Goal: Task Accomplishment & Management: Use online tool/utility

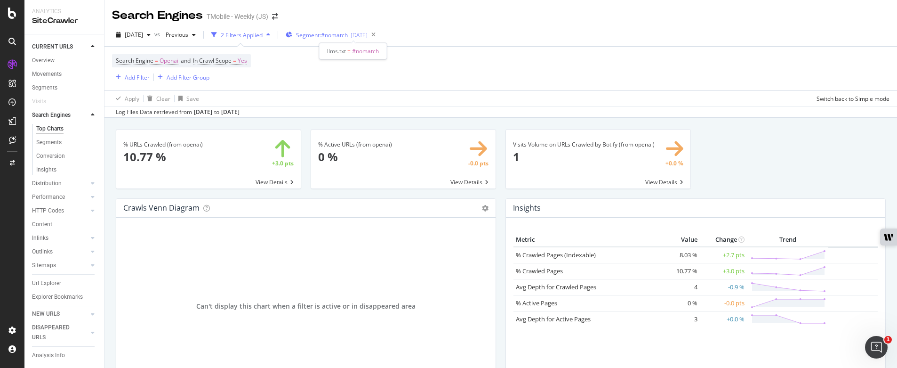
click at [348, 38] on span "Segment: #nomatch" at bounding box center [322, 35] width 52 height 8
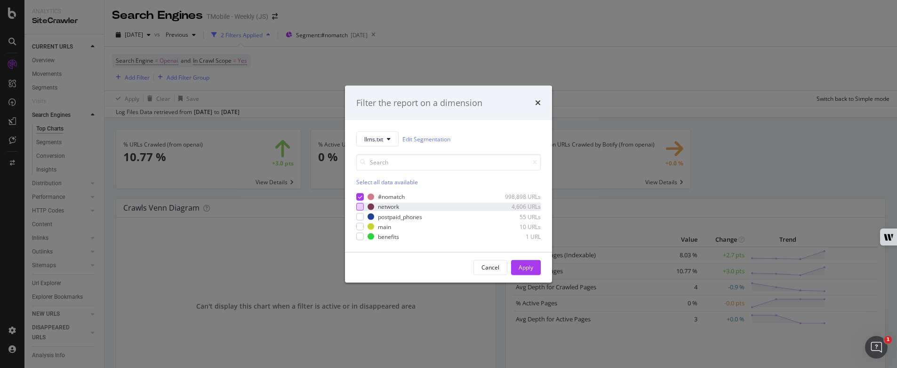
click at [358, 204] on div "modal" at bounding box center [360, 207] width 8 height 8
drag, startPoint x: 360, startPoint y: 214, endPoint x: 363, endPoint y: 228, distance: 13.9
click at [360, 215] on div "modal" at bounding box center [360, 217] width 8 height 8
drag, startPoint x: 364, startPoint y: 226, endPoint x: 366, endPoint y: 240, distance: 14.7
click at [364, 227] on div "main 10 URLs" at bounding box center [448, 226] width 184 height 8
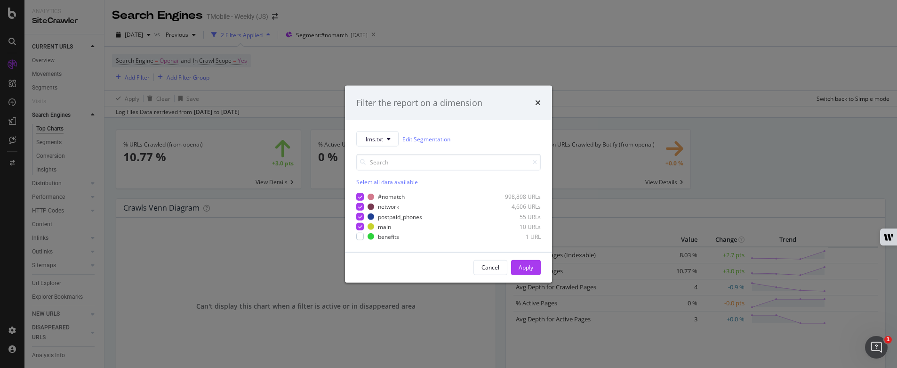
click at [366, 241] on div "llms.txt Edit Segmentation Select all data available #nomatch 998,898 URLs netw…" at bounding box center [448, 186] width 207 height 132
click at [361, 236] on div "modal" at bounding box center [360, 236] width 8 height 8
click at [533, 262] on button "Apply" at bounding box center [526, 267] width 30 height 15
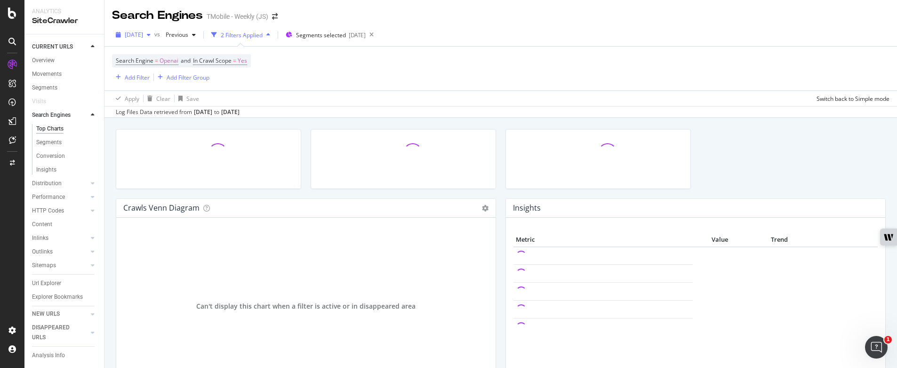
click at [143, 33] on span "2025 Sep. 26th" at bounding box center [134, 35] width 18 height 8
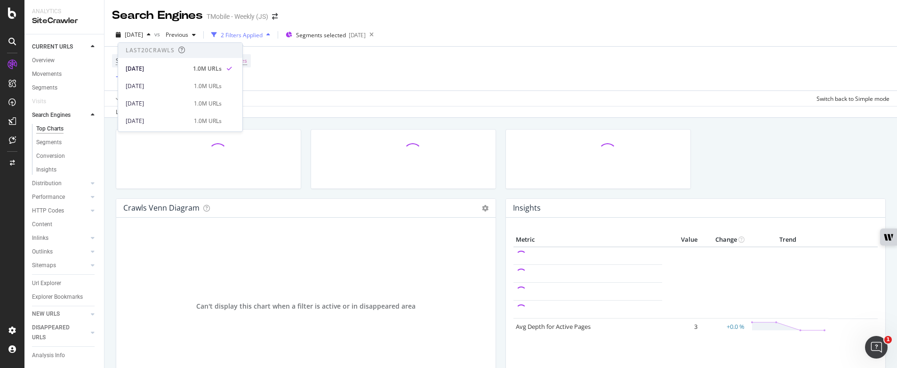
click at [621, 43] on div "2025 Sep. 26th vs Previous 2 Filters Applied Segments selected 2025-09-29" at bounding box center [500, 36] width 792 height 19
